Goal: Browse casually: Explore the website without a specific task or goal

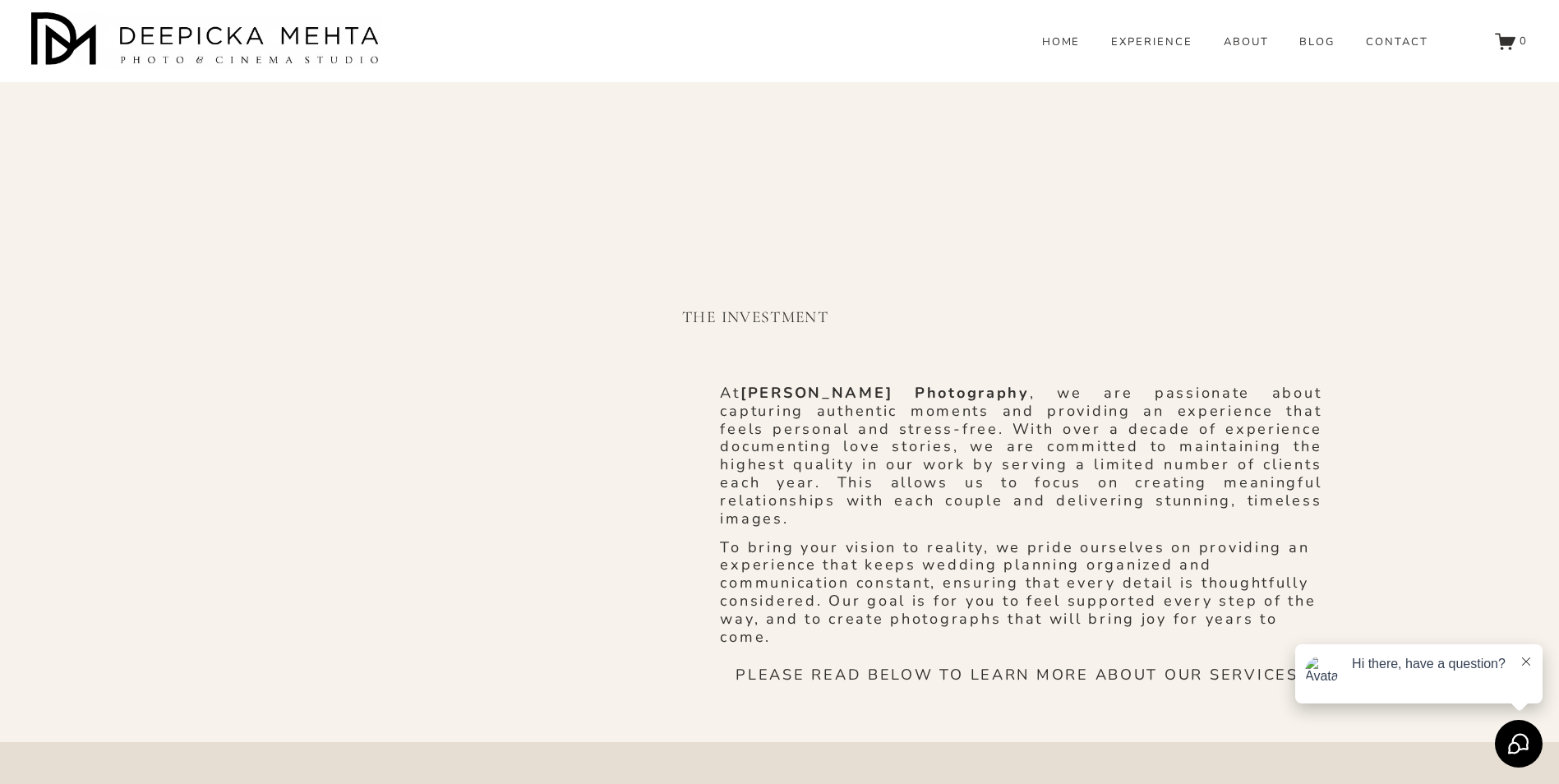
scroll to position [904, 0]
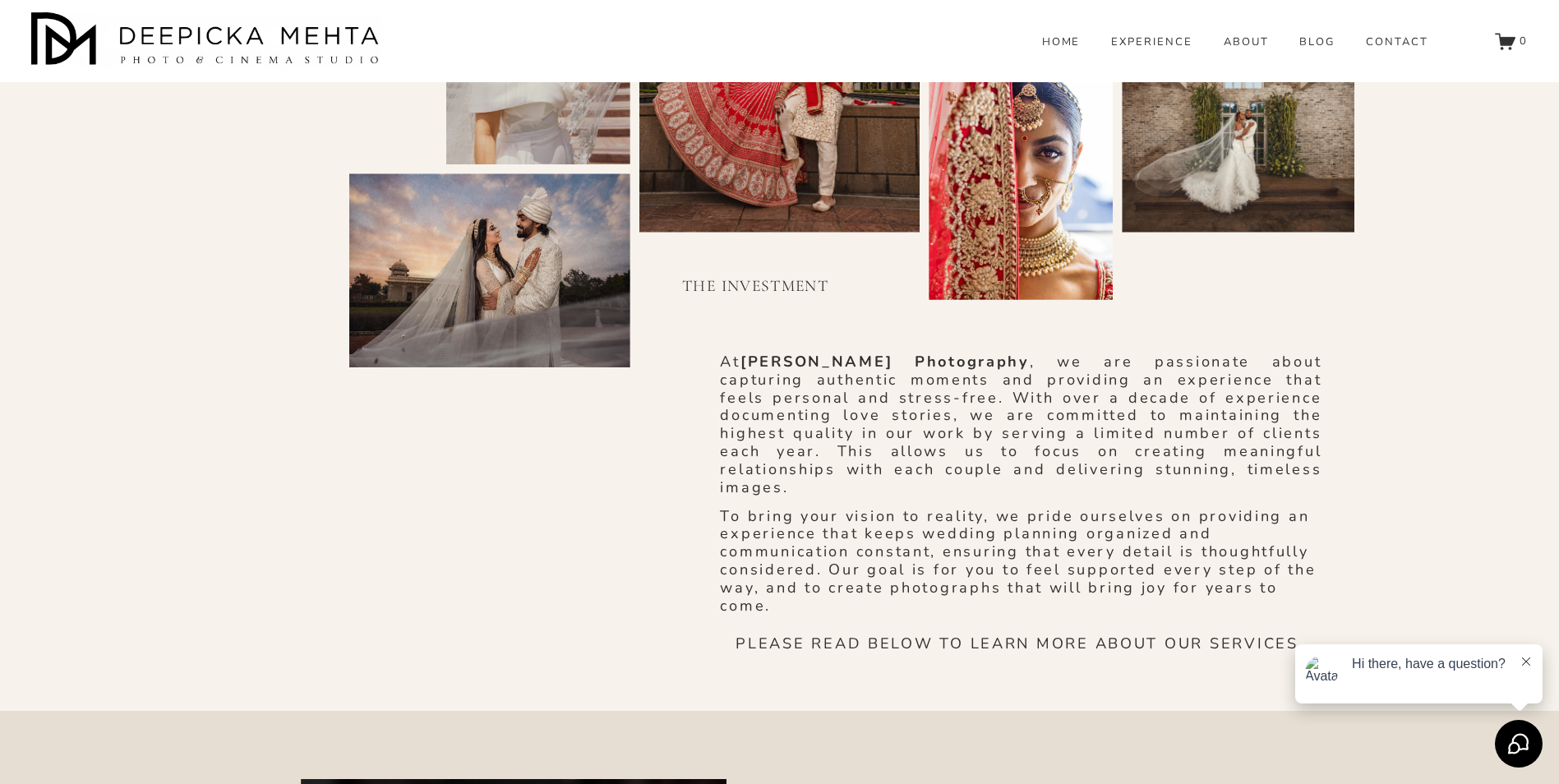
click at [1147, 49] on link "EXPERIENCE" at bounding box center [1151, 42] width 81 height 15
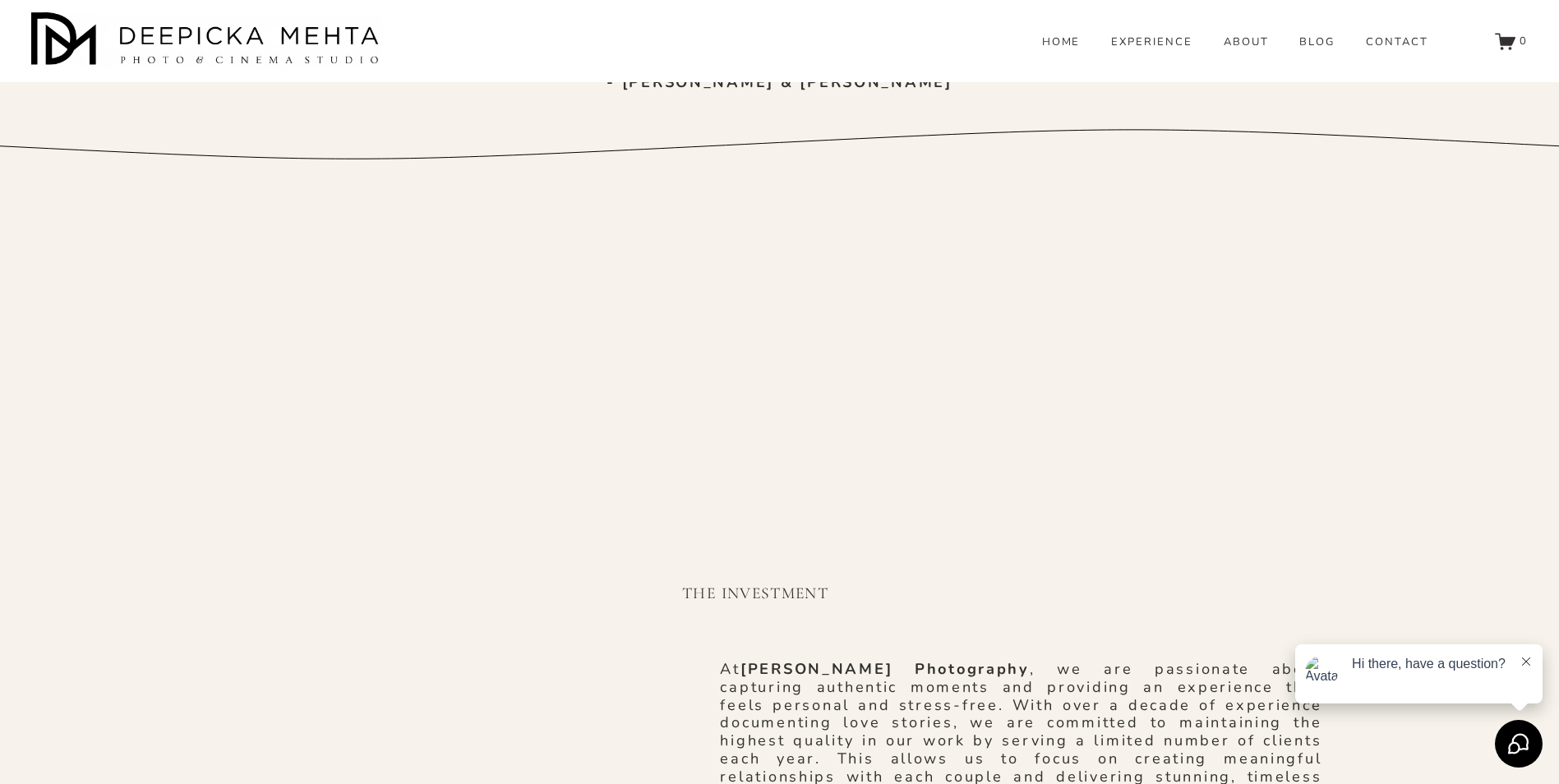
scroll to position [657, 0]
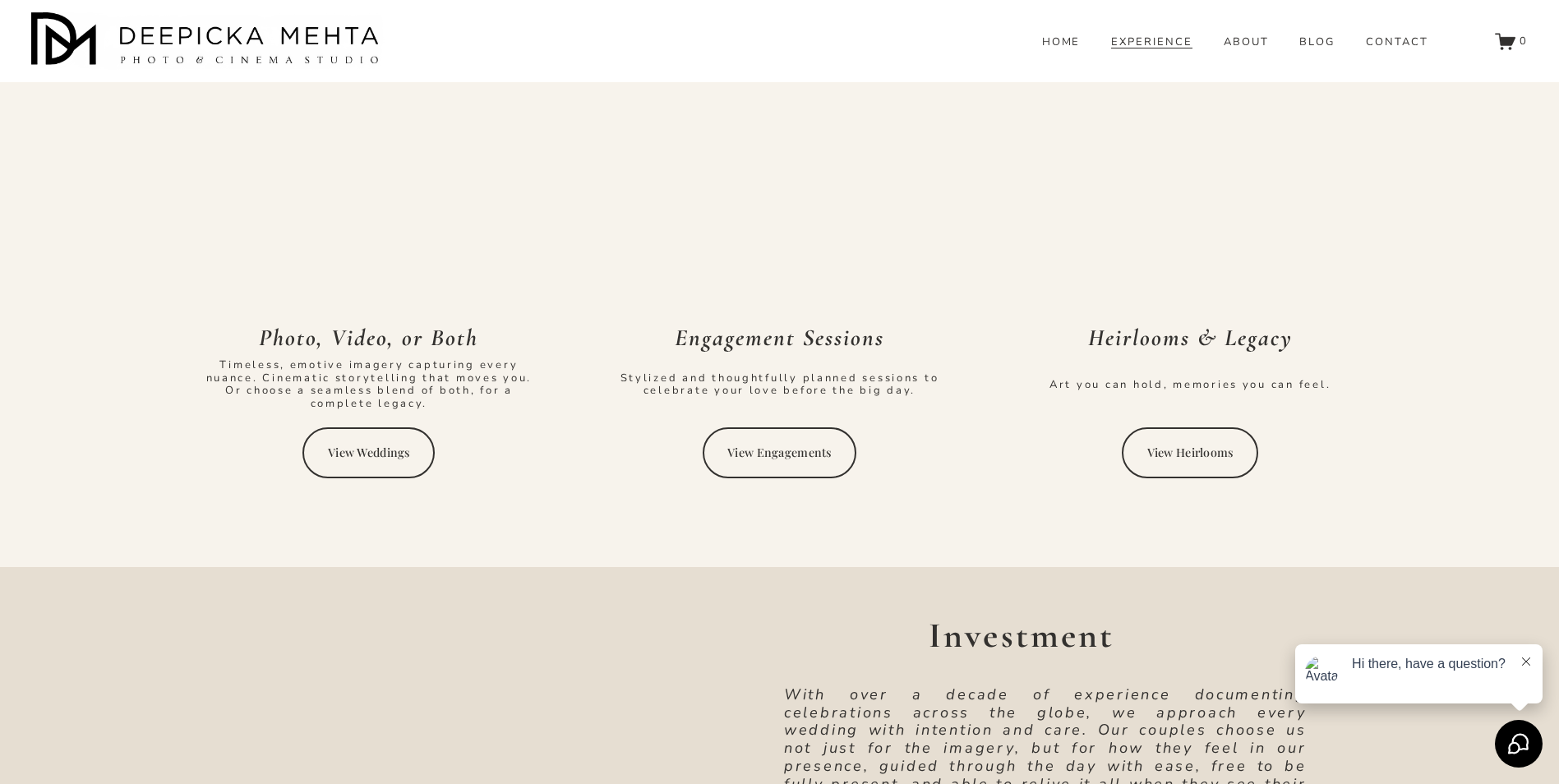
scroll to position [3286, 0]
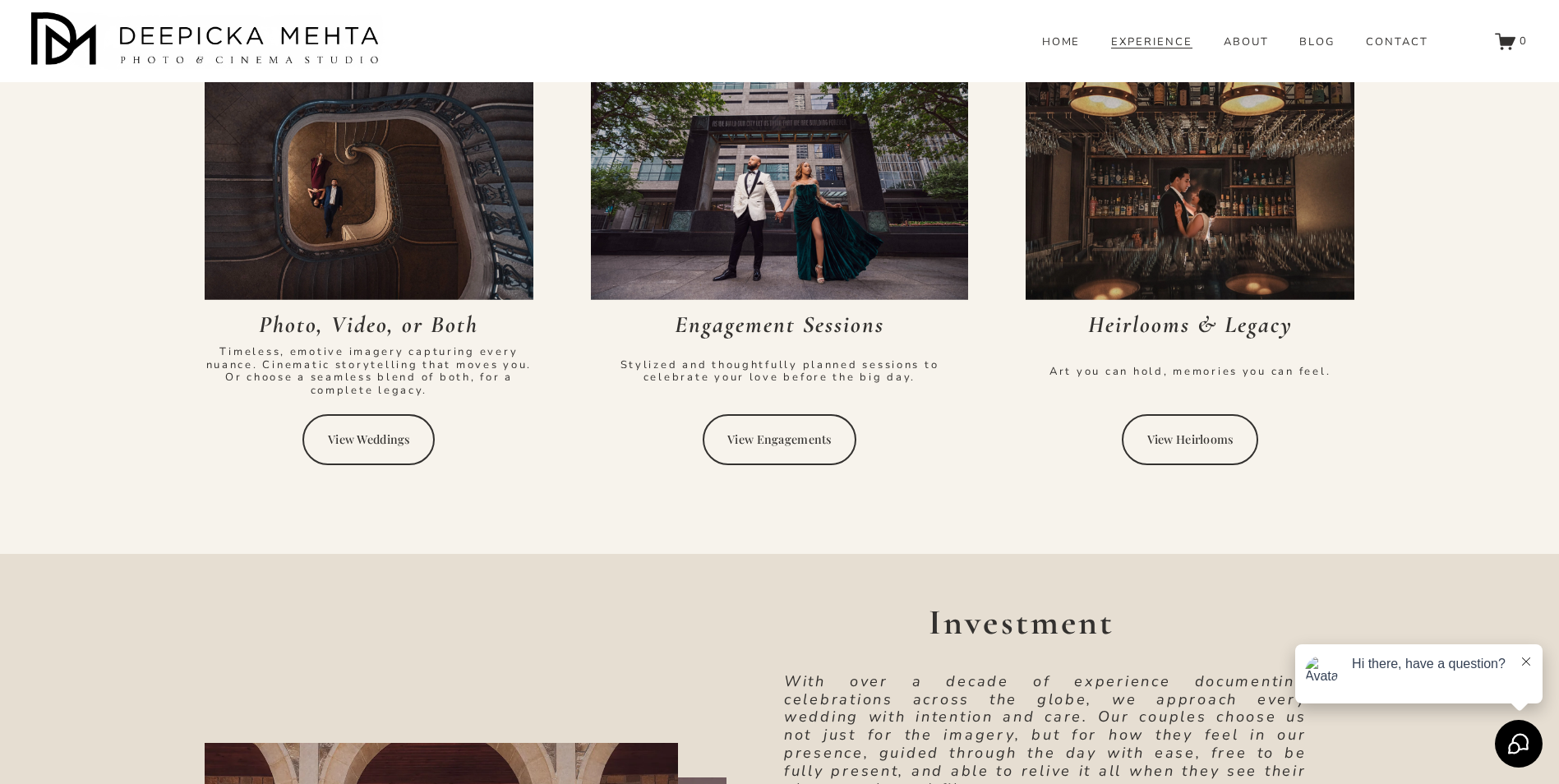
click at [800, 423] on link "View Engagements" at bounding box center [780, 439] width 155 height 51
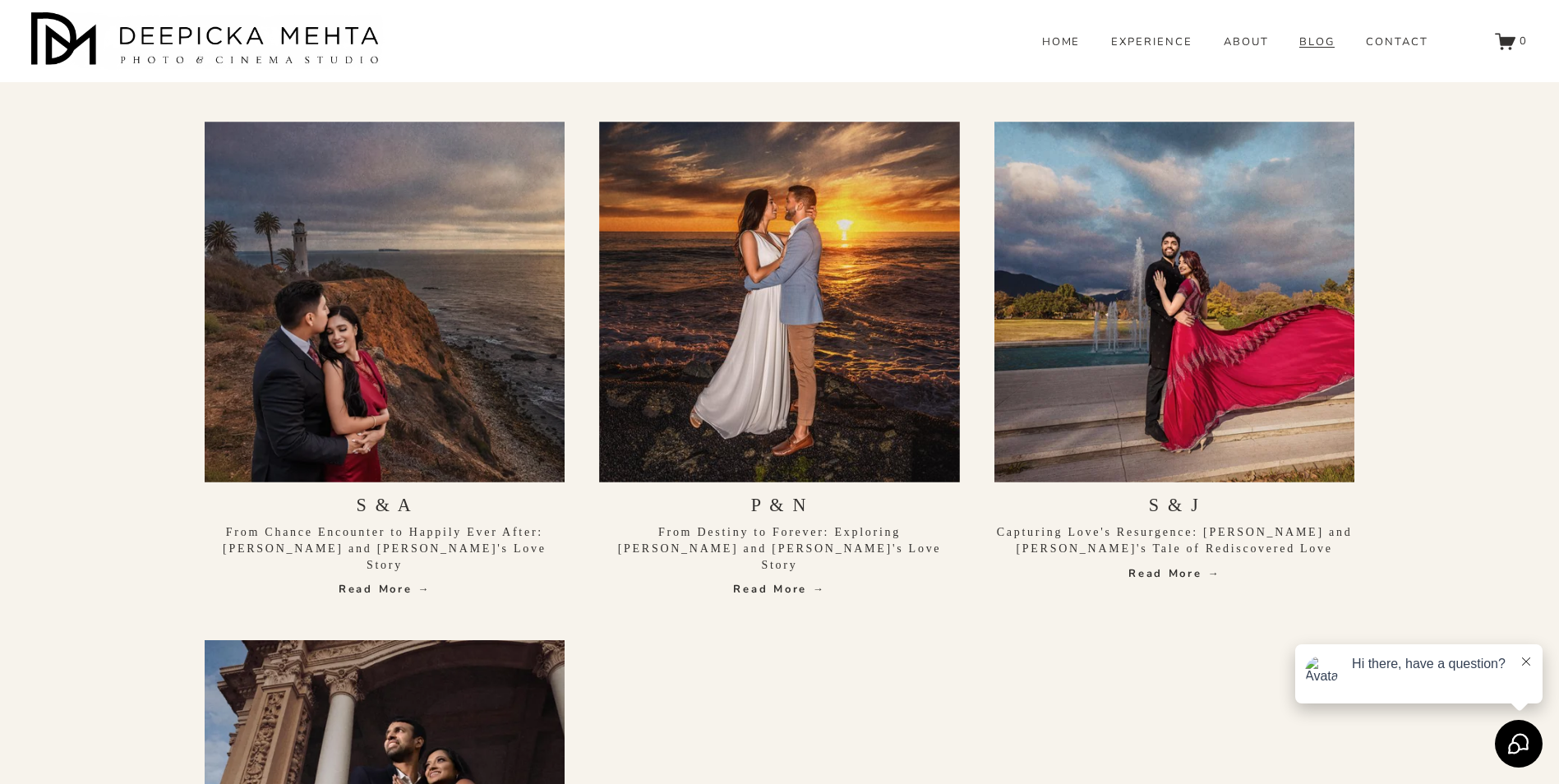
scroll to position [2218, 0]
click at [1229, 338] on div at bounding box center [1174, 301] width 360 height 360
click at [1190, 358] on div at bounding box center [1174, 301] width 360 height 360
click at [1161, 493] on link "S & J" at bounding box center [1174, 504] width 52 height 20
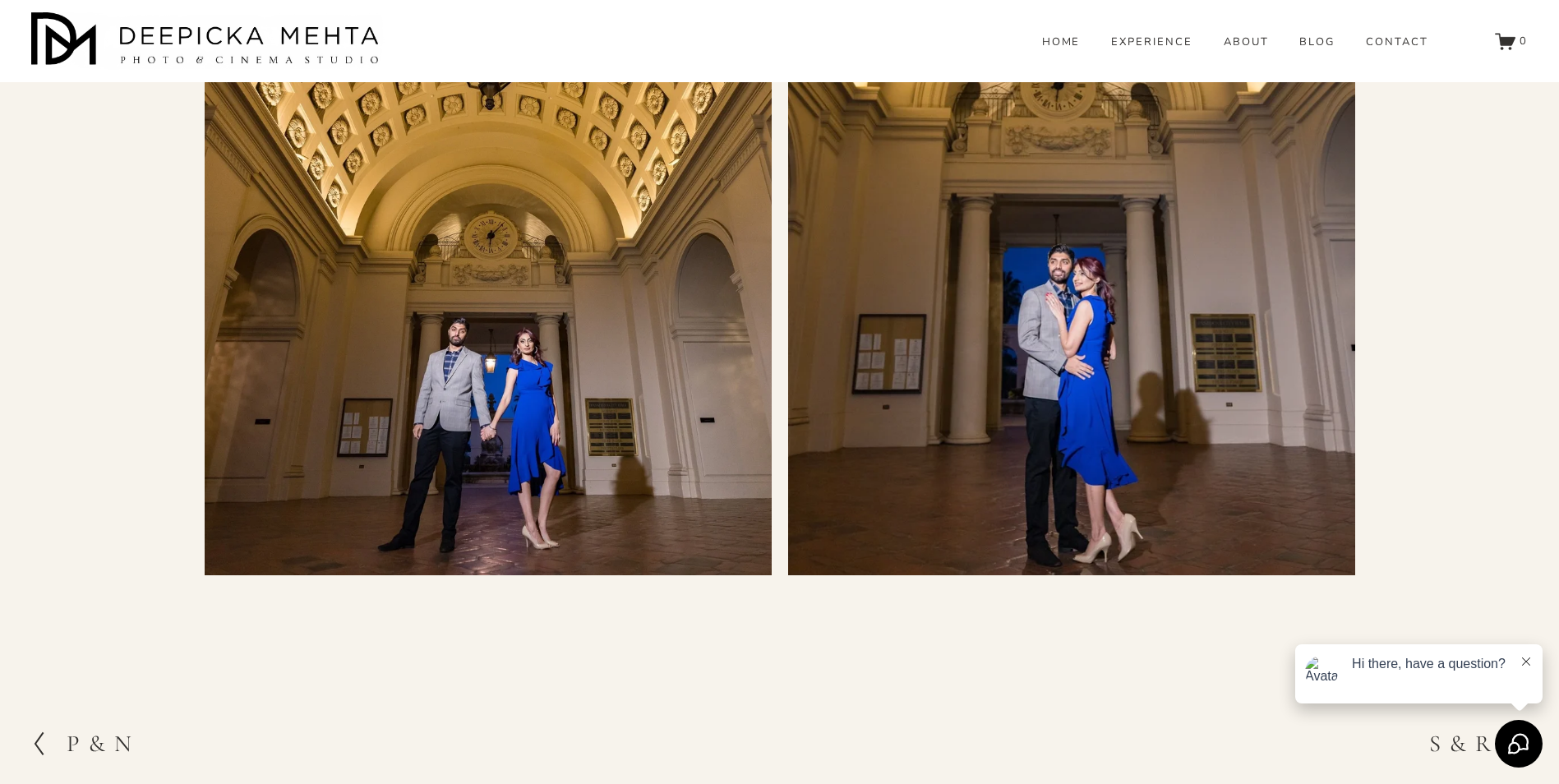
scroll to position [6983, 0]
